Goal: Task Accomplishment & Management: Use online tool/utility

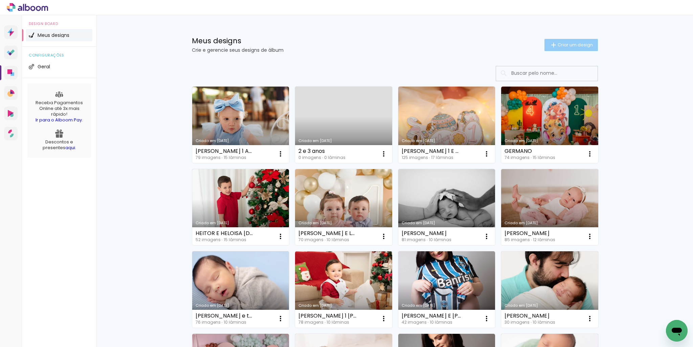
click at [570, 50] on paper-button "Criar um design" at bounding box center [570, 45] width 53 height 12
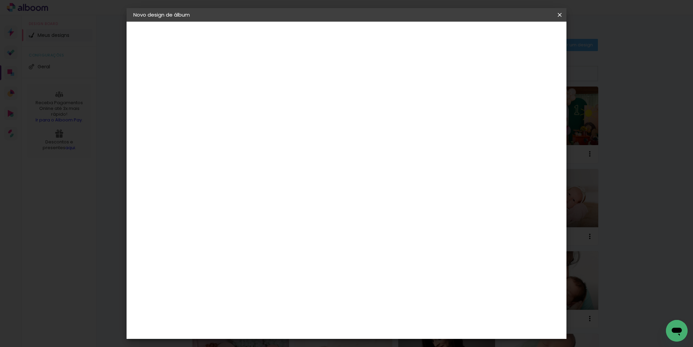
click at [244, 94] on input at bounding box center [244, 91] width 0 height 10
type input "[PERSON_NAME]"
type paper-input "[PERSON_NAME]"
click at [313, 37] on paper-button "Avançar" at bounding box center [296, 35] width 33 height 11
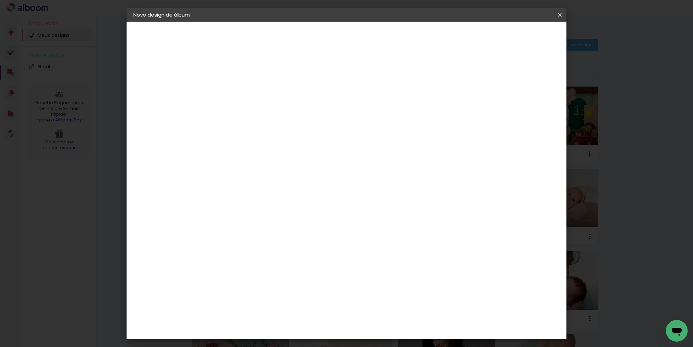
click at [264, 178] on paper-item "Digipix Pro" at bounding box center [261, 187] width 73 height 18
click at [0, 0] on slot "Avançar" at bounding box center [0, 0] width 0 height 0
click at [270, 113] on input "text" at bounding box center [257, 118] width 26 height 10
click at [308, 79] on div "Opções disponíveis 180º FLAT 600 180º LIGHT 180 SLIM 180° Photo HD Prime 180° F…" at bounding box center [260, 50] width 93 height 57
click at [0, 0] on slot "Voltar" at bounding box center [0, 0] width 0 height 0
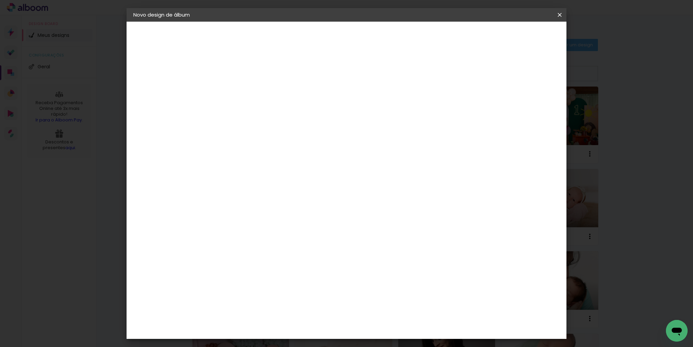
scroll to position [676, 0]
click at [256, 189] on div "Go image" at bounding box center [247, 194] width 17 height 11
click at [0, 0] on slot "Avançar" at bounding box center [0, 0] width 0 height 0
click at [270, 116] on input "text" at bounding box center [257, 118] width 26 height 10
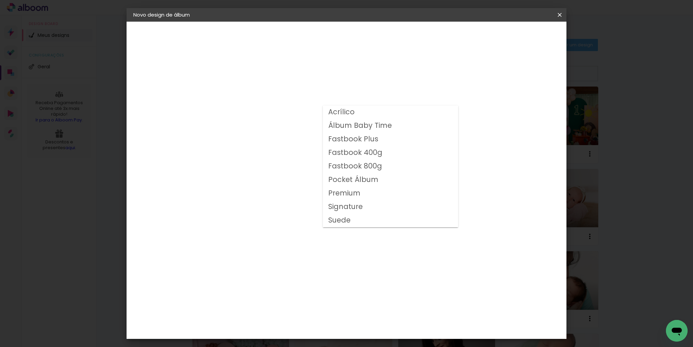
click at [0, 0] on slot "Premium" at bounding box center [0, 0] width 0 height 0
type input "Premium"
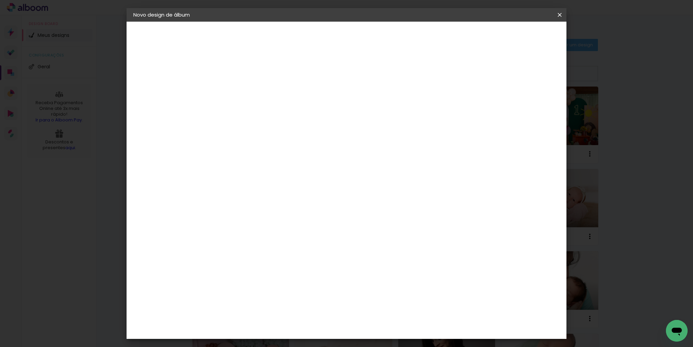
click at [315, 262] on span "25 × 25 cm" at bounding box center [302, 271] width 25 height 18
click at [354, 32] on paper-button "Avançar" at bounding box center [337, 35] width 33 height 11
click at [517, 38] on span "Iniciar design" at bounding box center [501, 35] width 31 height 5
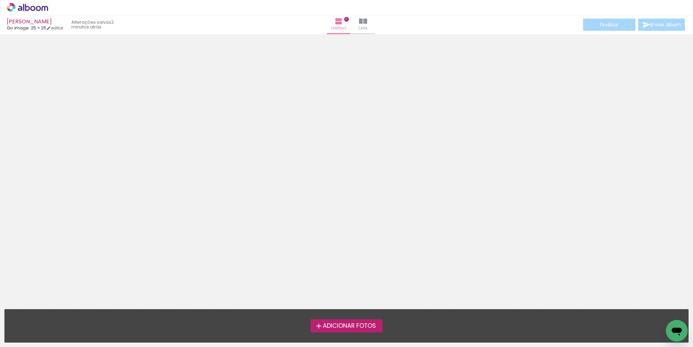
click at [358, 328] on span "Adicionar Fotos" at bounding box center [349, 326] width 53 height 6
click at [0, 0] on input "file" at bounding box center [0, 0] width 0 height 0
